Goal: Task Accomplishment & Management: Manage account settings

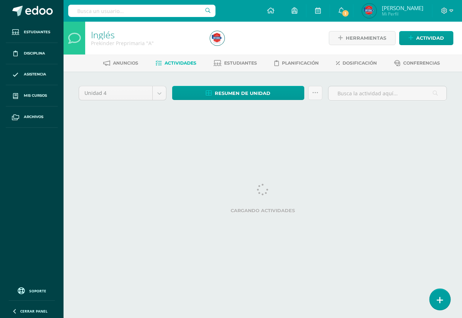
click at [436, 302] on link at bounding box center [439, 299] width 21 height 21
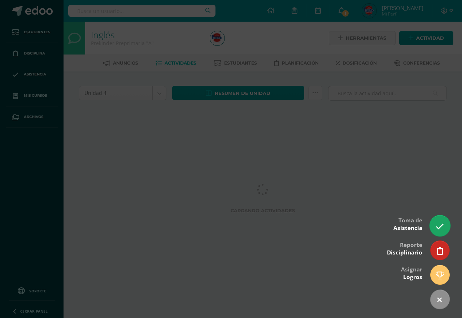
click at [432, 223] on link at bounding box center [439, 225] width 21 height 21
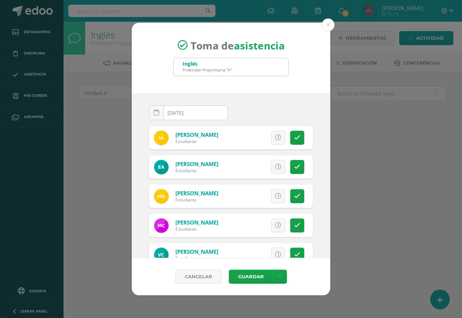
click at [204, 117] on input "[DATE]" at bounding box center [188, 113] width 78 height 14
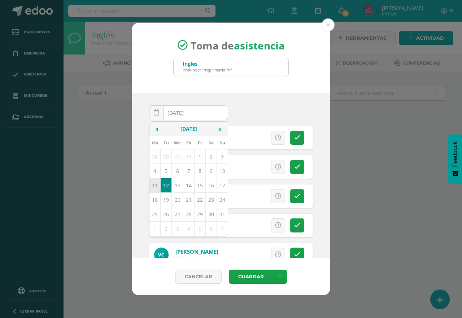
click at [156, 186] on td "11" at bounding box center [154, 185] width 11 height 14
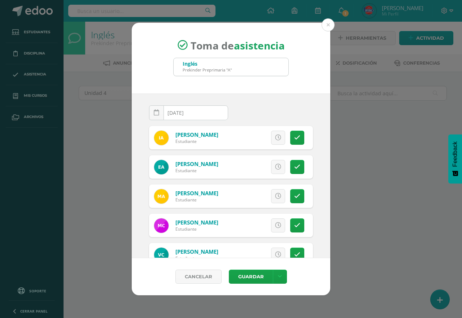
type input "2025-08-11"
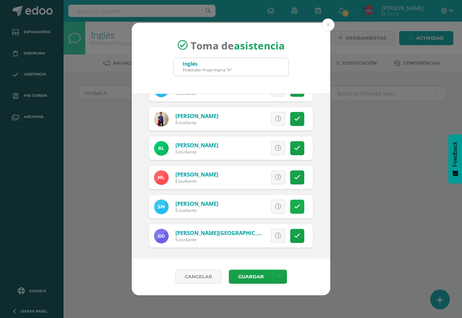
scroll to position [254, 0]
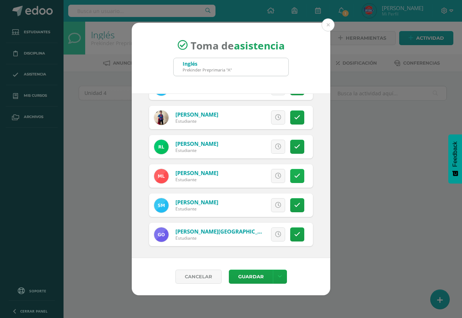
click at [290, 175] on link at bounding box center [297, 176] width 14 height 14
click at [256, 175] on span "Excusa" at bounding box center [266, 175] width 20 height 13
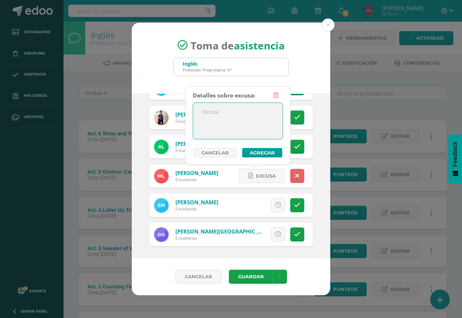
click at [250, 109] on textarea at bounding box center [237, 121] width 89 height 36
type textarea "Enfermedad y medicamento"
click at [272, 151] on button "Agregar" at bounding box center [262, 152] width 40 height 9
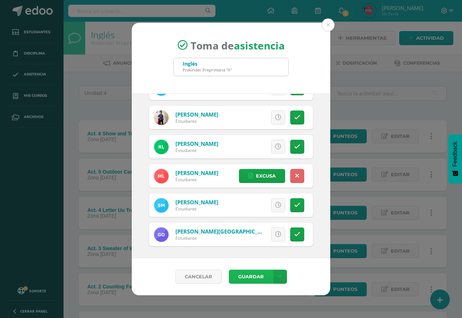
click at [261, 276] on button "Guardar" at bounding box center [251, 276] width 44 height 14
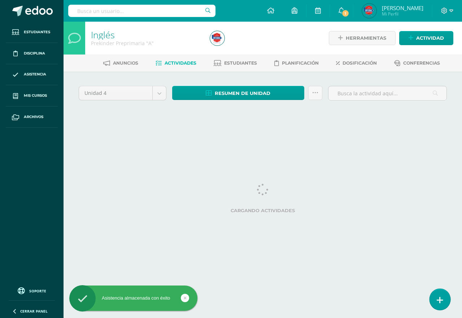
click at [439, 298] on icon at bounding box center [439, 300] width 6 height 8
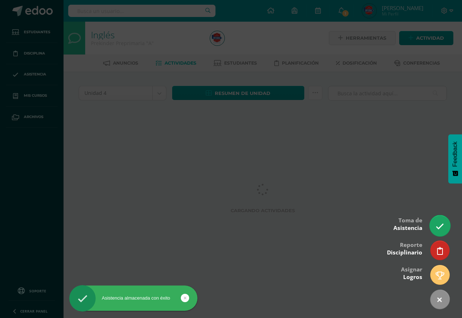
click at [441, 225] on icon at bounding box center [439, 226] width 8 height 8
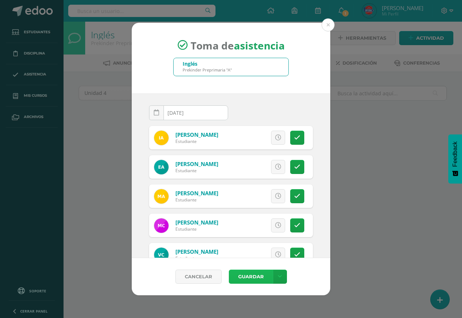
click at [263, 275] on button "Guardar" at bounding box center [251, 276] width 44 height 14
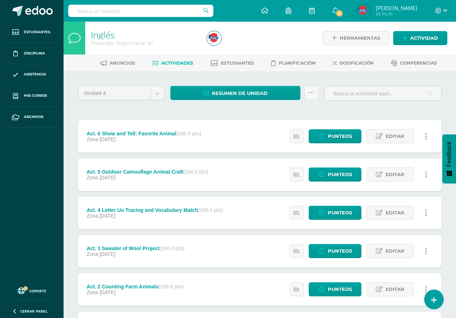
click at [336, 112] on div "Unidad 4 Unidad 1 Unidad 2 Unidad 3 Unidad 4 Resumen de unidad Descargar como H…" at bounding box center [259, 231] width 369 height 291
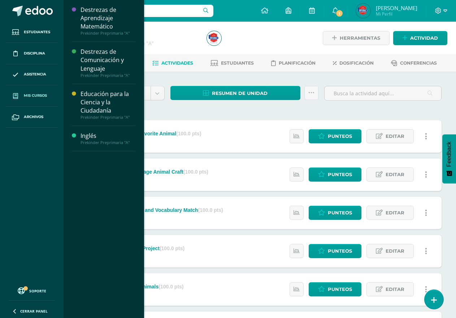
click at [43, 96] on span "Mis cursos" at bounding box center [35, 96] width 23 height 6
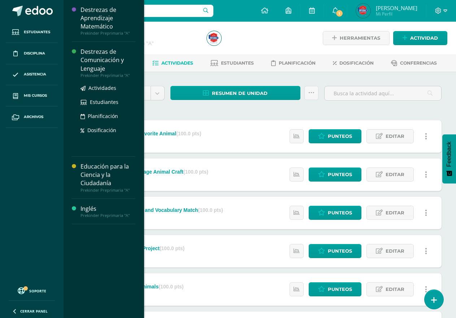
click at [104, 62] on div "Destrezas de Comunicación y Lenguaje" at bounding box center [107, 60] width 55 height 25
click at [103, 70] on div "Destrezas de Comunicación y Lenguaje" at bounding box center [107, 60] width 55 height 25
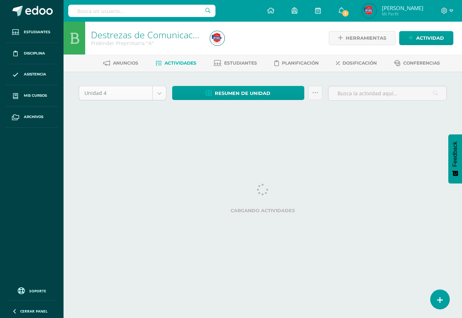
click at [157, 94] on body "Estudiantes Disciplina Asistencia Mis cursos Archivos Soporte Centro de ayuda Ú…" at bounding box center [231, 67] width 462 height 135
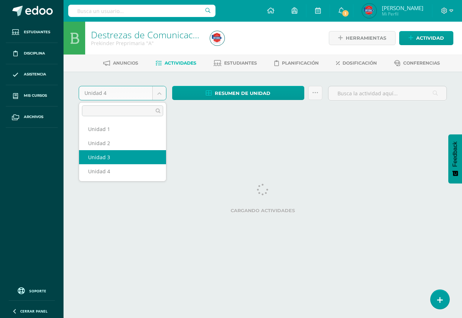
select select "Unidad 3"
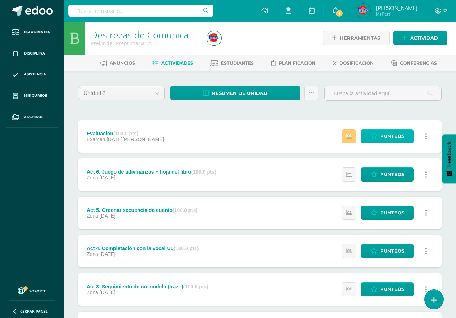
click at [385, 131] on span "Punteos" at bounding box center [392, 135] width 24 height 13
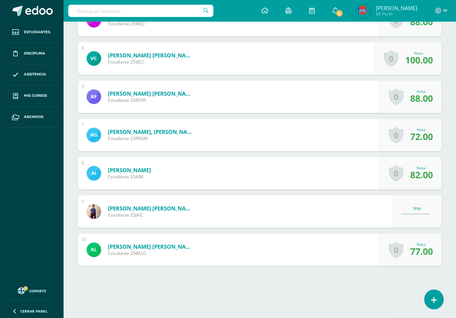
scroll to position [382, 0]
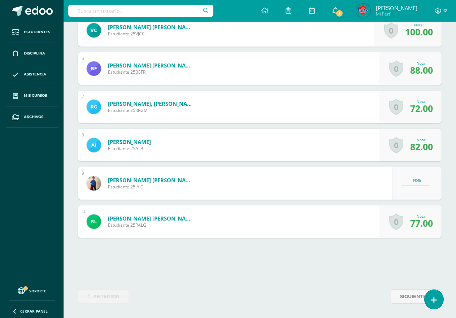
click at [419, 184] on div "Nota" at bounding box center [417, 183] width 32 height 10
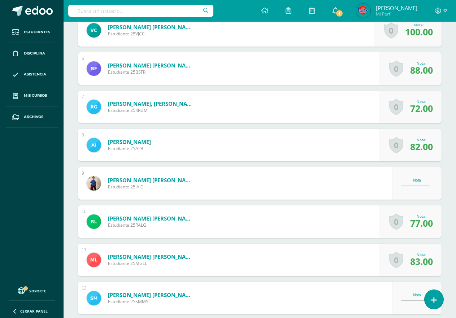
scroll to position [383, 0]
click at [423, 179] on div "Nota" at bounding box center [417, 180] width 32 height 4
click at [414, 180] on div "Nota" at bounding box center [417, 180] width 32 height 4
click at [428, 182] on div "Nota" at bounding box center [417, 183] width 32 height 10
click at [413, 188] on div "Nota" at bounding box center [417, 183] width 32 height 10
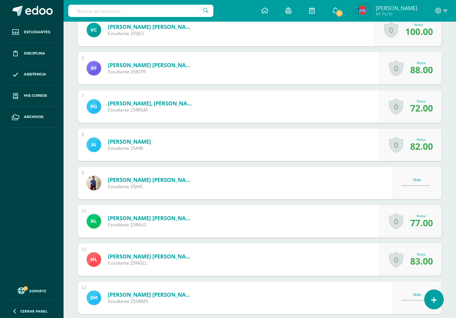
click at [414, 181] on div "Nota" at bounding box center [417, 180] width 32 height 4
click at [430, 181] on div "Nota" at bounding box center [417, 180] width 32 height 4
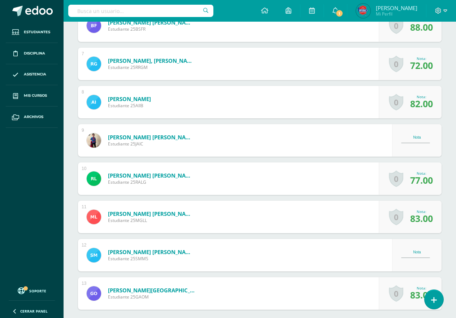
scroll to position [500, 0]
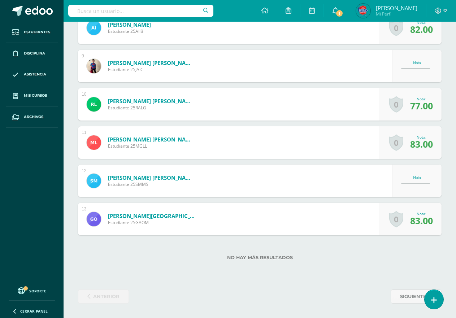
click at [417, 177] on div "Nota" at bounding box center [417, 178] width 32 height 4
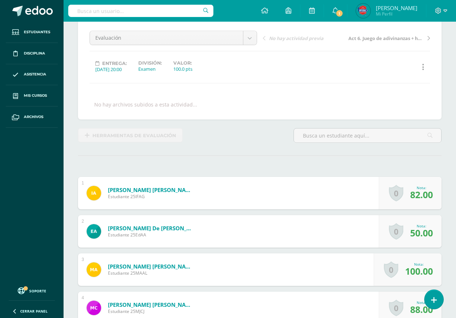
scroll to position [0, 0]
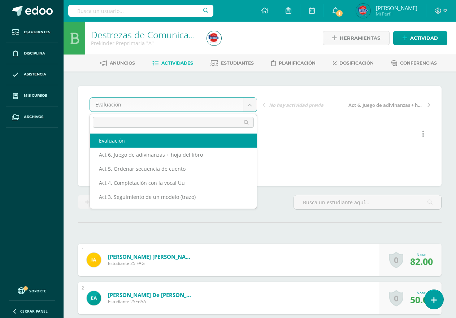
drag, startPoint x: 136, startPoint y: 80, endPoint x: 127, endPoint y: 78, distance: 9.3
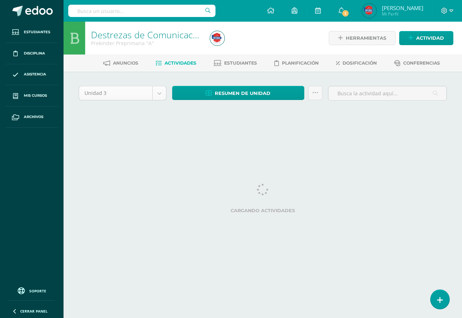
click at [158, 93] on body "Estudiantes Disciplina Asistencia Mis cursos Archivos Soporte Centro de ayuda Ú…" at bounding box center [231, 67] width 462 height 135
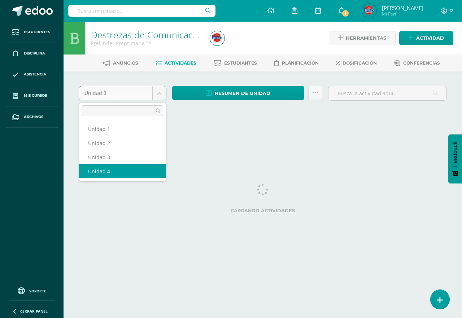
select select "Unidad 4"
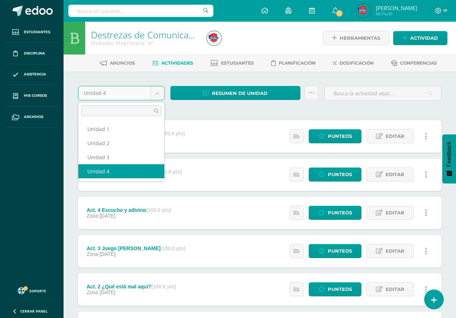
click at [156, 90] on body "Estudiantes Disciplina Asistencia Mis cursos Archivos Soporte Centro de ayuda Ú…" at bounding box center [228, 196] width 456 height 392
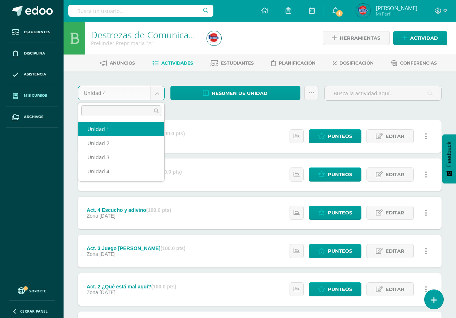
click at [40, 94] on body "Estudiantes Disciplina Asistencia Mis cursos Archivos Soporte Centro de ayuda Ú…" at bounding box center [228, 196] width 456 height 392
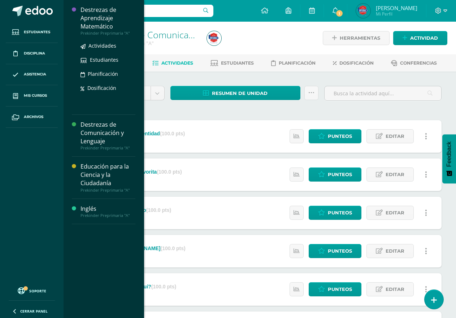
click at [91, 22] on div "Destrezas de Aprendizaje Matemático" at bounding box center [107, 18] width 55 height 25
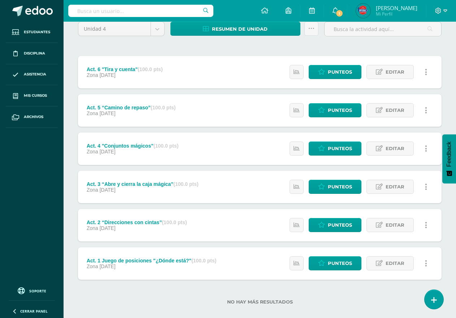
scroll to position [74, 0]
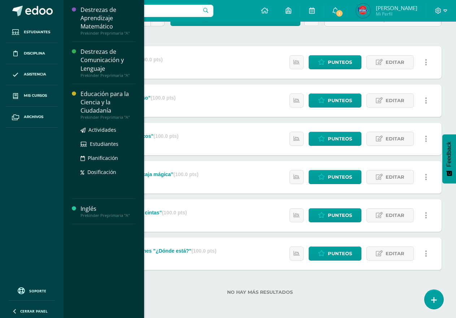
click at [94, 100] on div "Educación para la Ciencia y la Ciudadanía" at bounding box center [107, 102] width 55 height 25
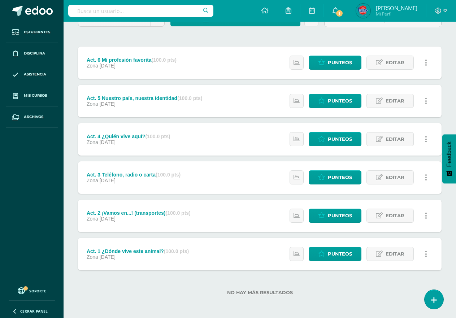
scroll to position [74, 0]
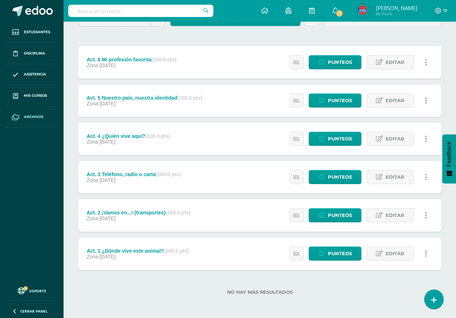
click at [30, 119] on span "Archivos" at bounding box center [33, 117] width 19 height 6
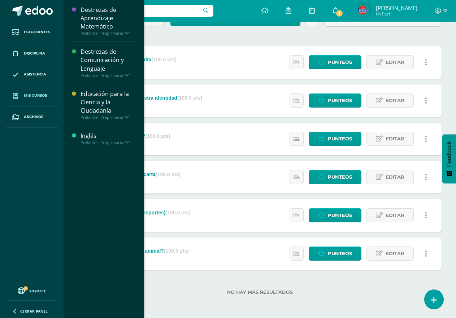
click at [38, 96] on span "Mis cursos" at bounding box center [35, 96] width 23 height 6
click at [97, 139] on div "Inglés" at bounding box center [107, 136] width 55 height 8
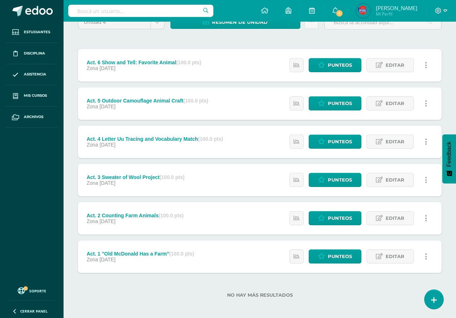
scroll to position [74, 0]
